Goal: Check status

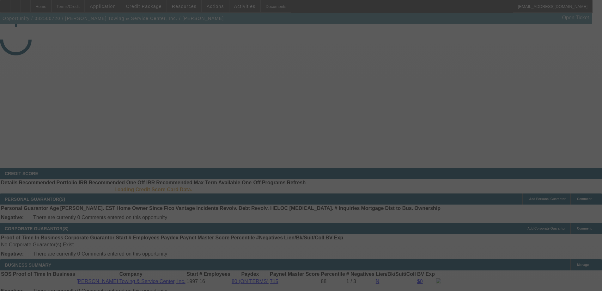
select select "4"
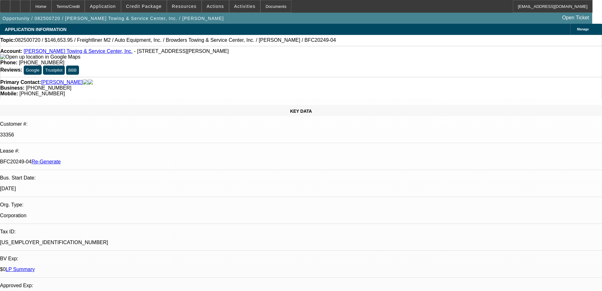
select select "0"
select select "2"
select select "0"
select select "6"
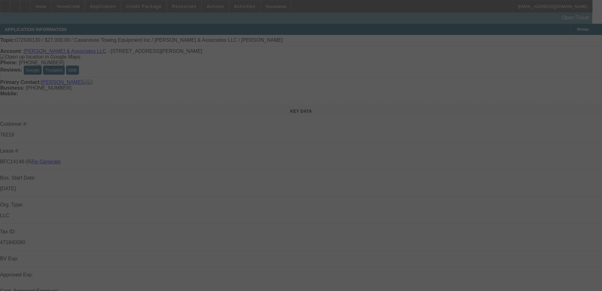
select select "3"
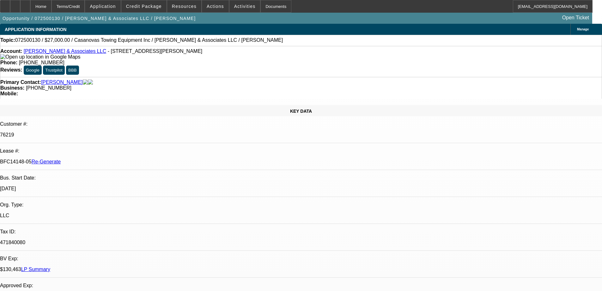
select select "0"
select select "2"
select select "0.1"
select select "1"
select select "2"
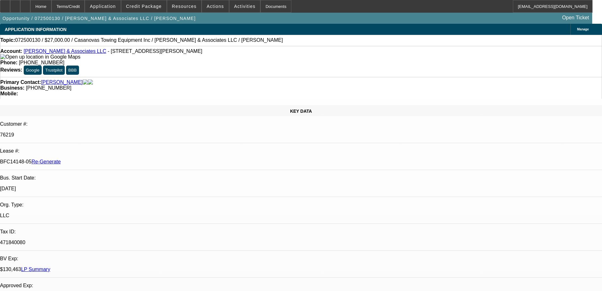
select select "4"
click at [261, 6] on div "Documents" at bounding box center [276, 6] width 31 height 13
